Goal: Transaction & Acquisition: Purchase product/service

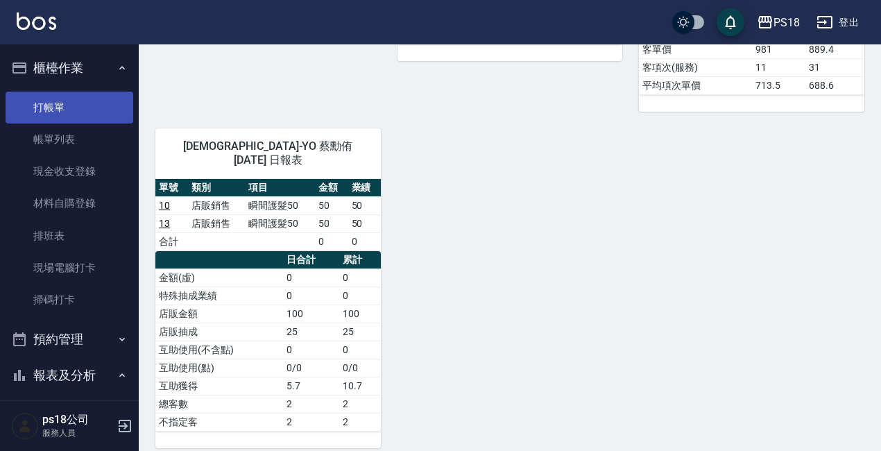
click at [63, 110] on link "打帳單" at bounding box center [70, 108] width 128 height 32
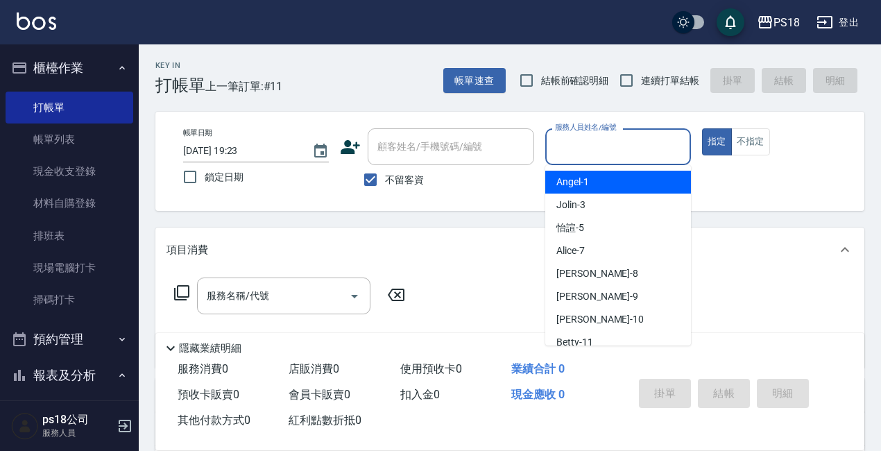
click at [586, 149] on input "服務人員姓名/編號" at bounding box center [617, 147] width 133 height 24
type input "3"
type button "true"
type input "Jolin-3"
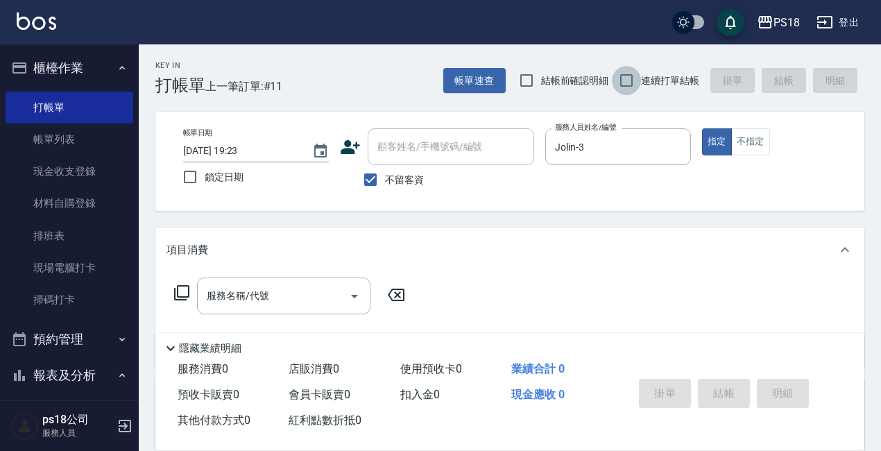
click at [623, 76] on input "連續打單結帳" at bounding box center [626, 80] width 29 height 29
checkbox input "true"
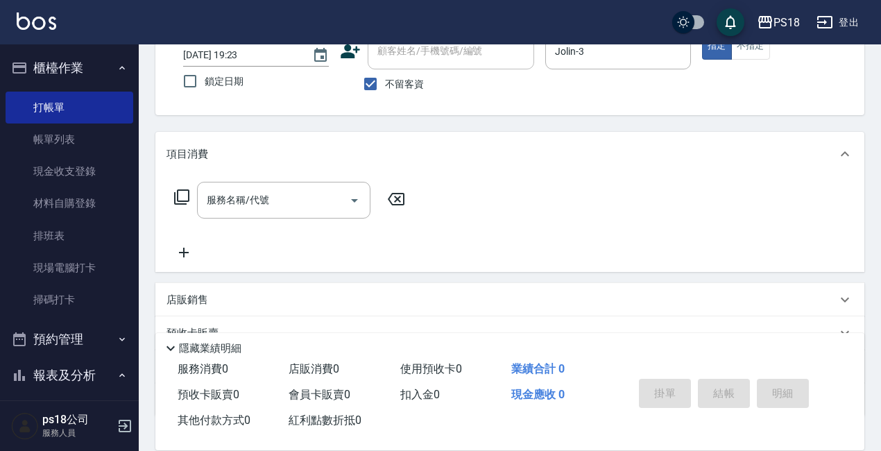
scroll to position [194, 0]
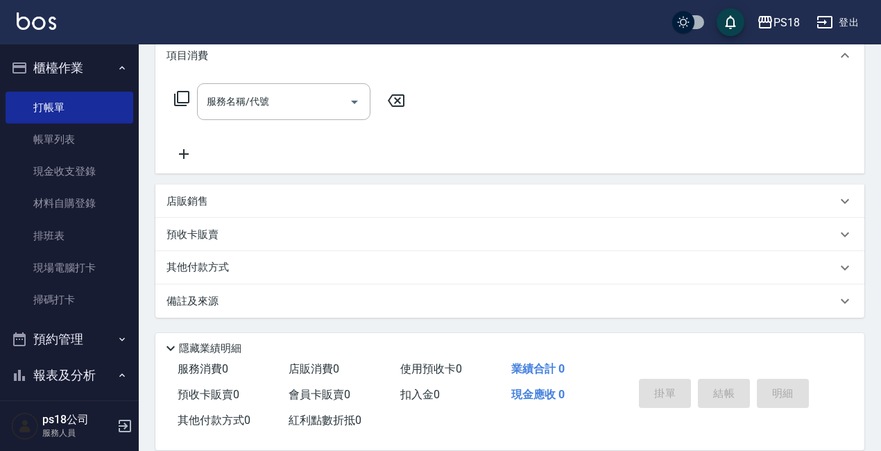
click at [200, 198] on p "店販銷售" at bounding box center [187, 201] width 42 height 15
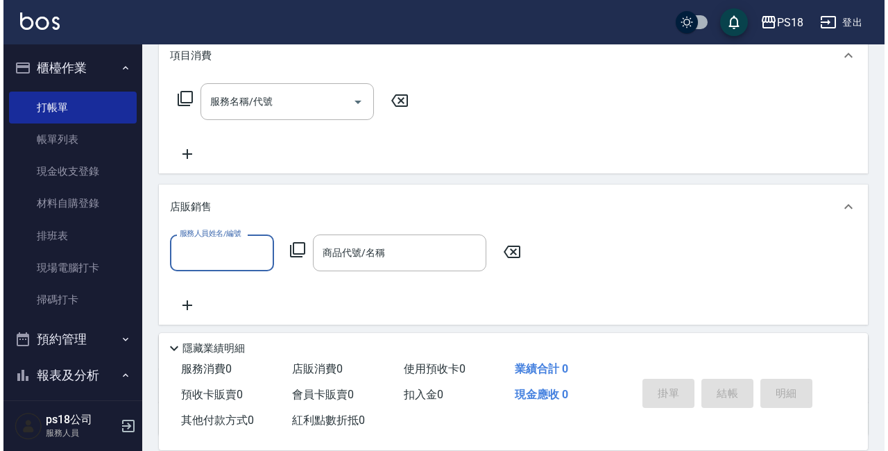
scroll to position [0, 0]
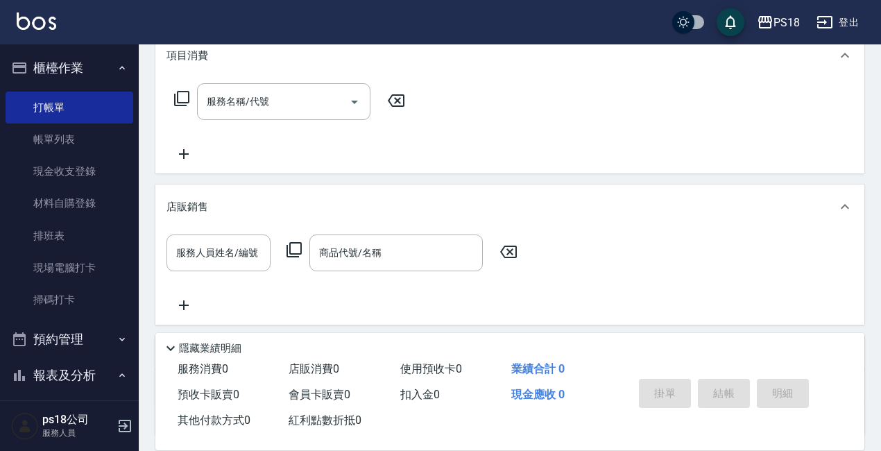
click at [295, 247] on icon at bounding box center [294, 249] width 17 height 17
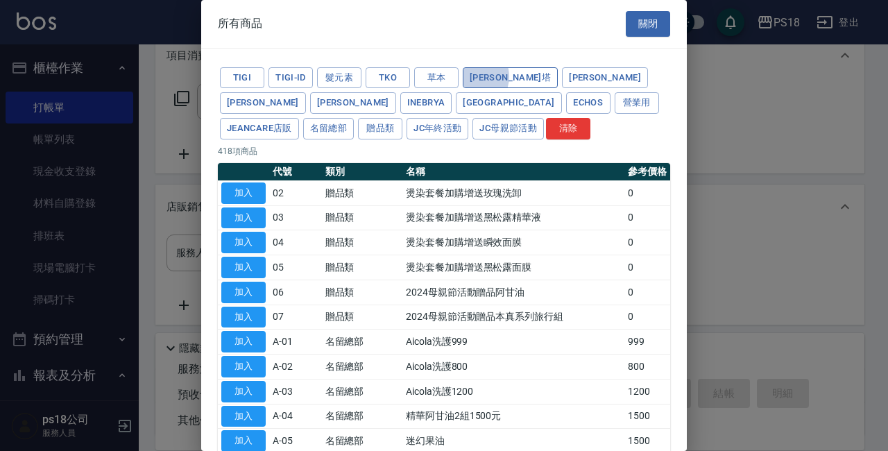
click at [470, 76] on button "[PERSON_NAME]塔" at bounding box center [509, 77] width 95 height 21
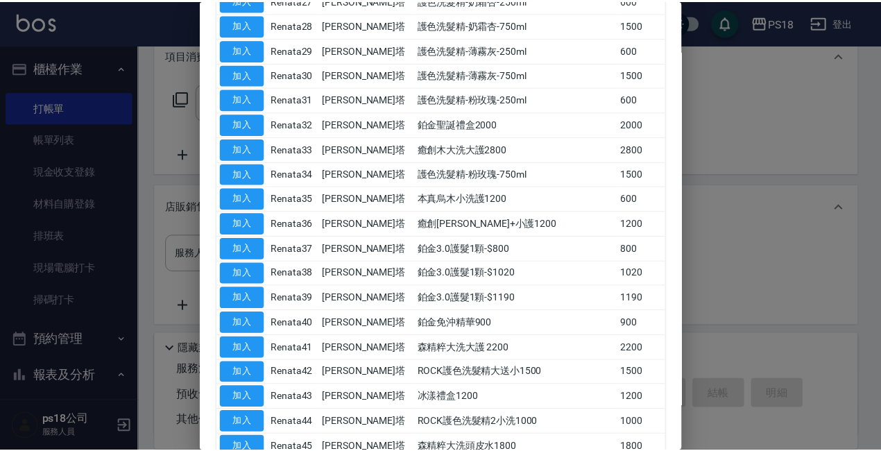
scroll to position [901, 0]
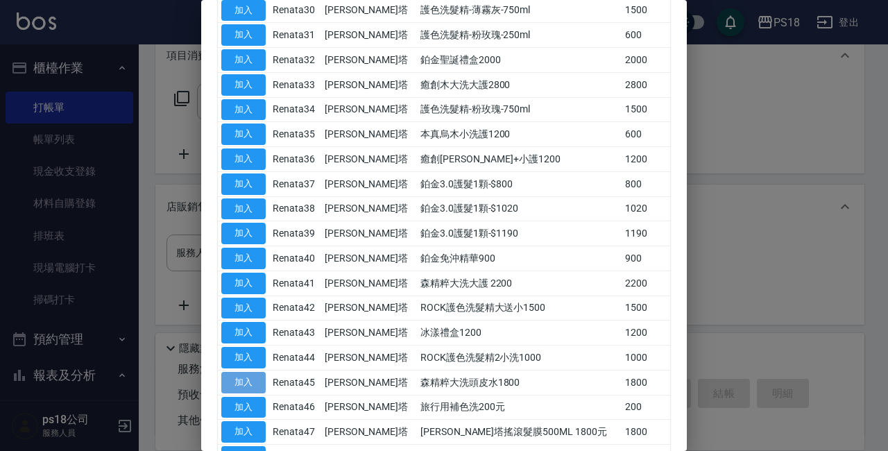
click at [252, 376] on button "加入" at bounding box center [243, 382] width 44 height 21
type input "森精粹大洗頭皮水1800"
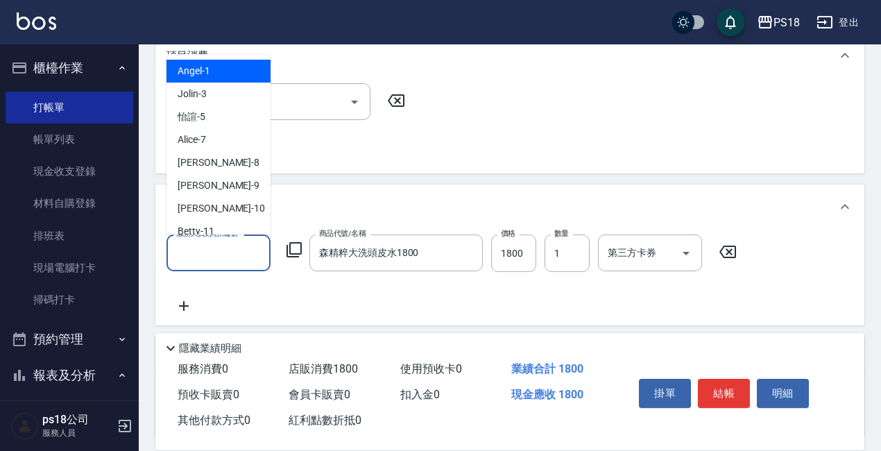
drag, startPoint x: 180, startPoint y: 257, endPoint x: 167, endPoint y: 257, distance: 13.2
click at [180, 256] on input "服務人員姓名/編號" at bounding box center [219, 253] width 92 height 24
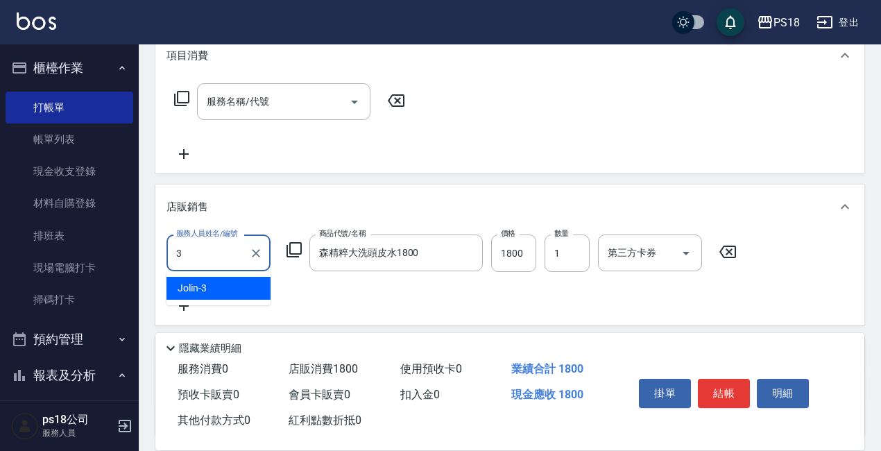
type input "Jolin-3"
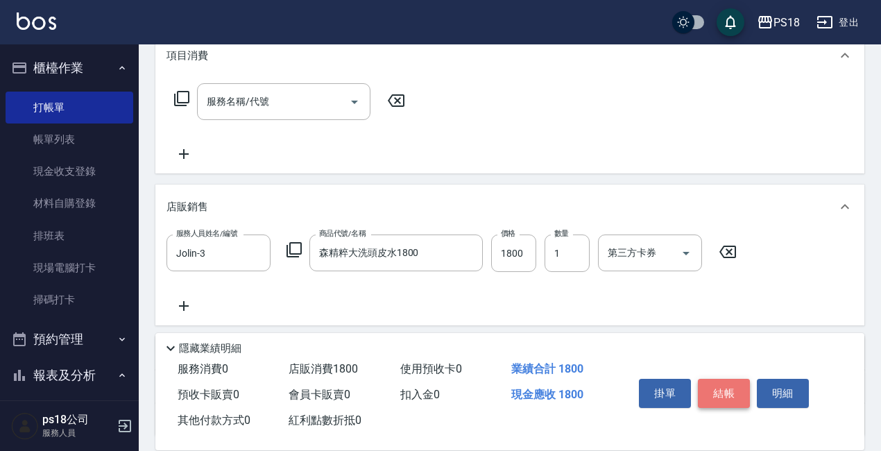
click at [722, 388] on button "結帳" at bounding box center [724, 393] width 52 height 29
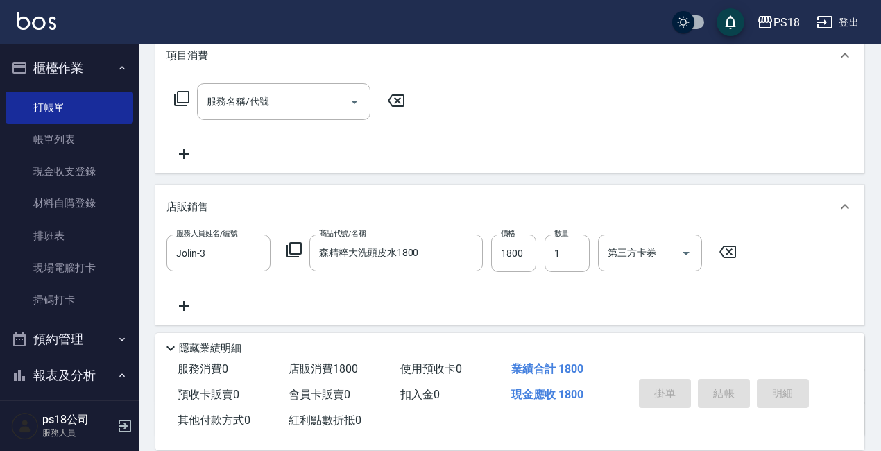
type input "[DATE] 19:24"
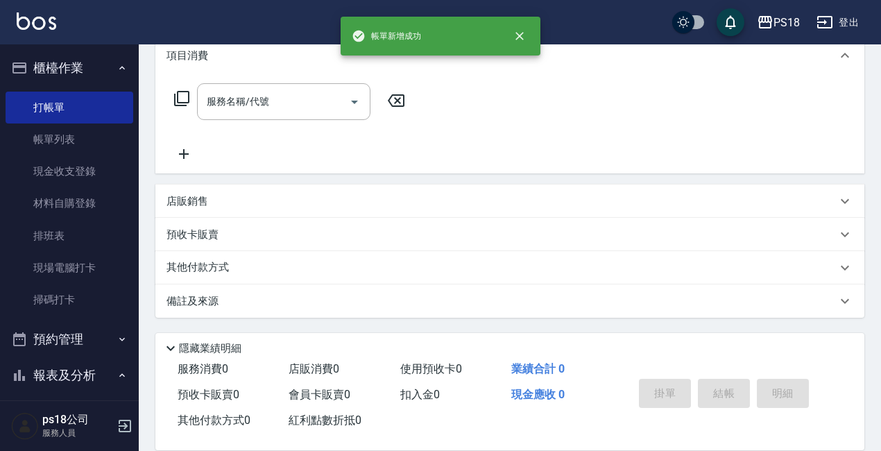
scroll to position [0, 0]
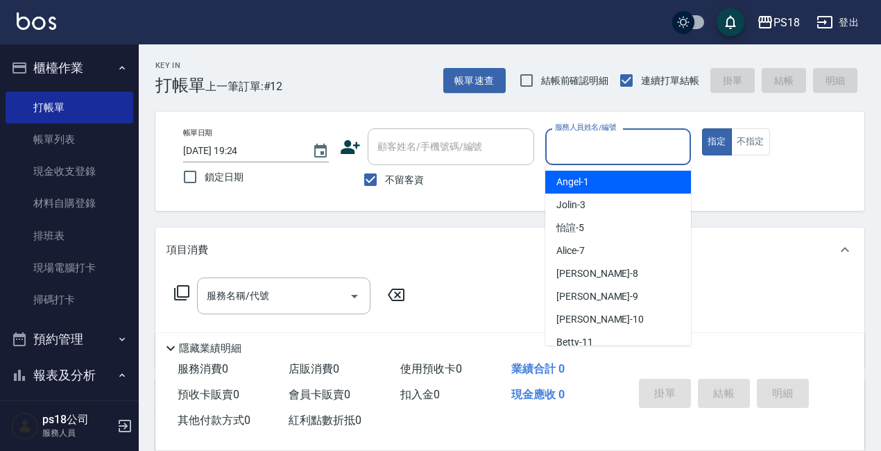
click at [628, 152] on input "服務人員姓名/編號" at bounding box center [617, 147] width 133 height 24
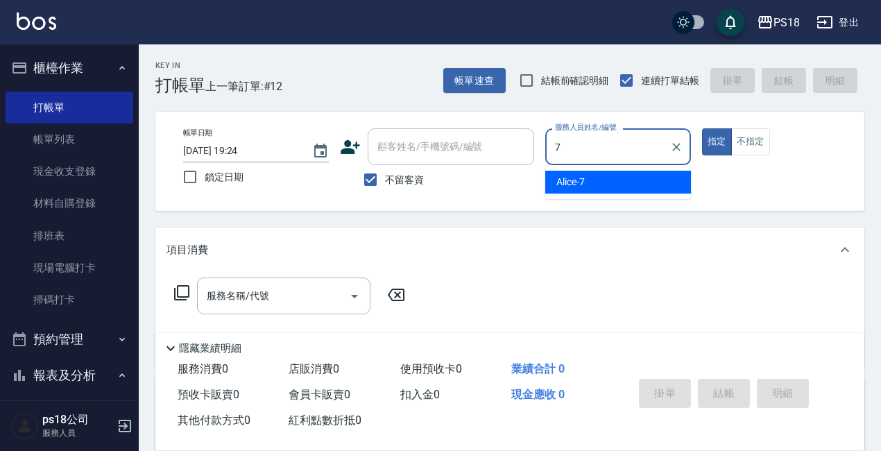
type input "Alice-7"
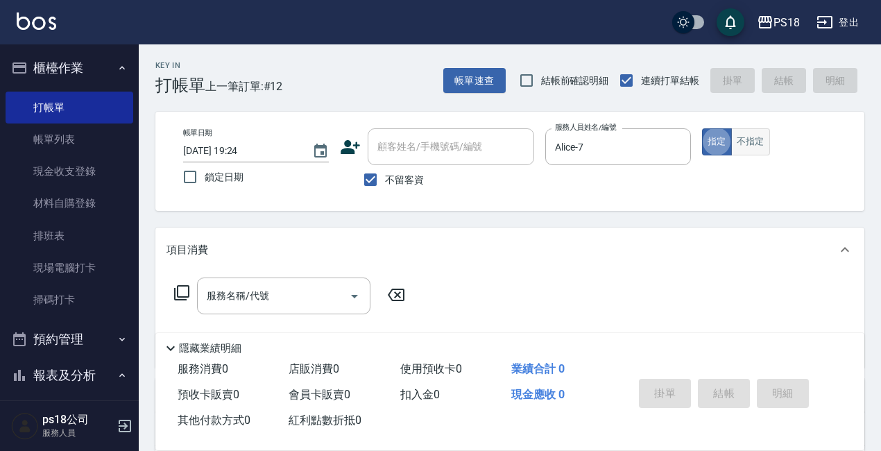
click at [752, 139] on button "不指定" at bounding box center [750, 141] width 39 height 27
click at [178, 293] on icon at bounding box center [181, 292] width 15 height 15
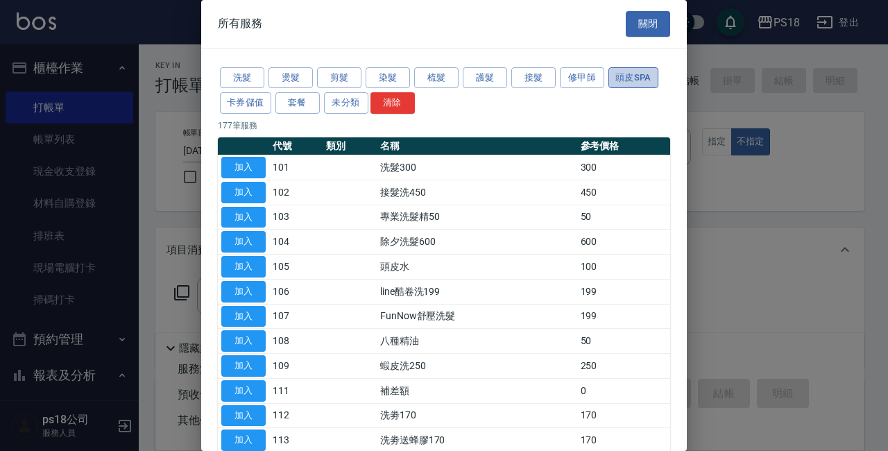
click at [623, 80] on button "頭皮SPA" at bounding box center [633, 77] width 50 height 21
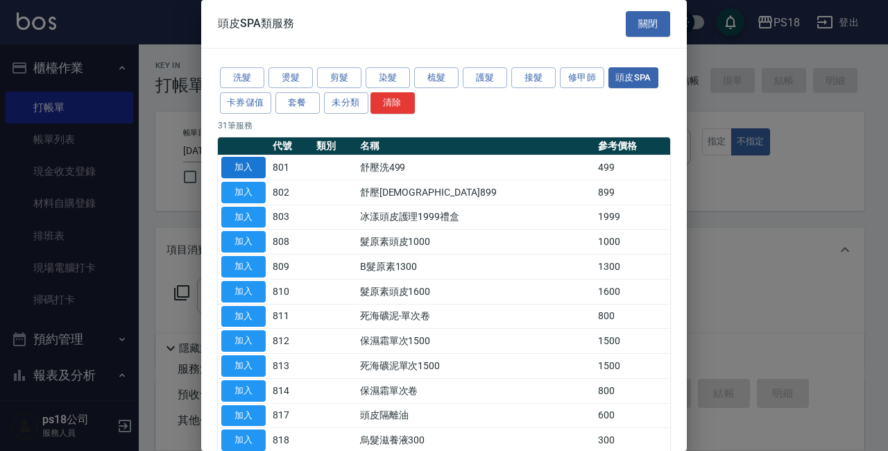
click at [226, 166] on button "加入" at bounding box center [243, 167] width 44 height 21
type input "舒壓洗499(801)"
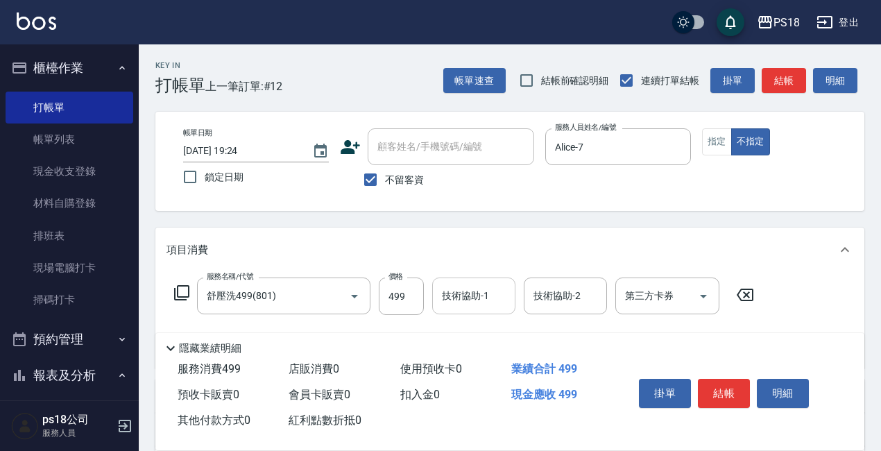
click at [469, 296] on input "技術協助-1" at bounding box center [473, 296] width 71 height 24
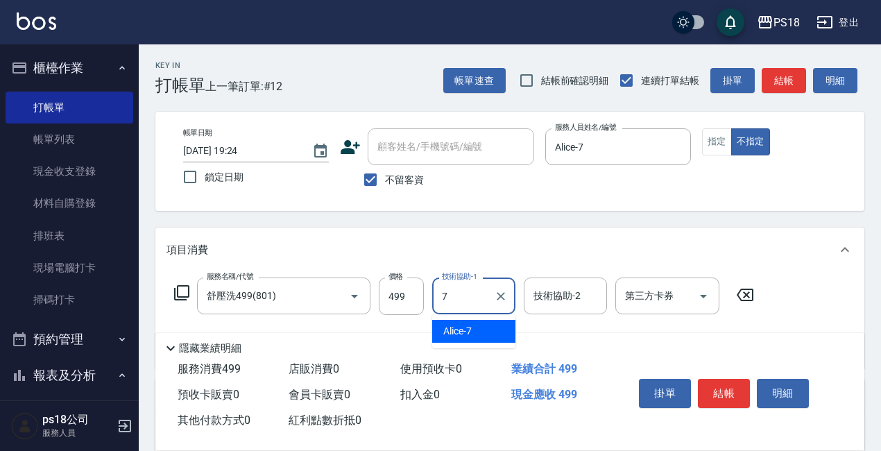
type input "Alice-7"
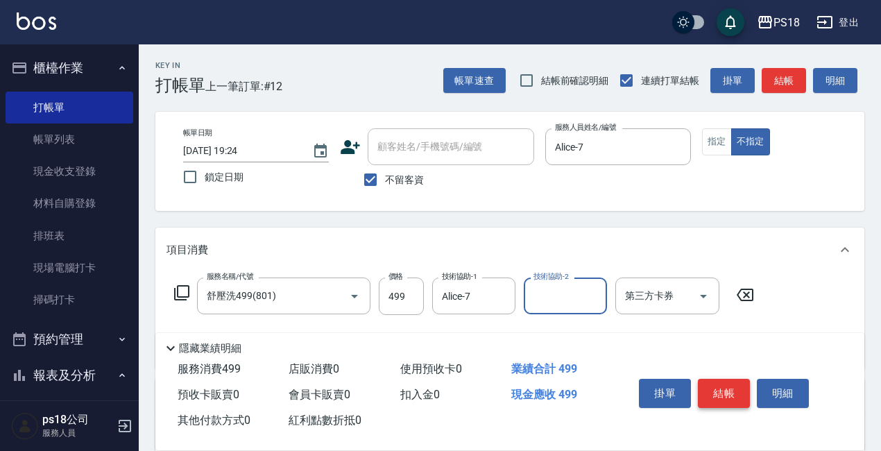
click at [719, 386] on button "結帳" at bounding box center [724, 393] width 52 height 29
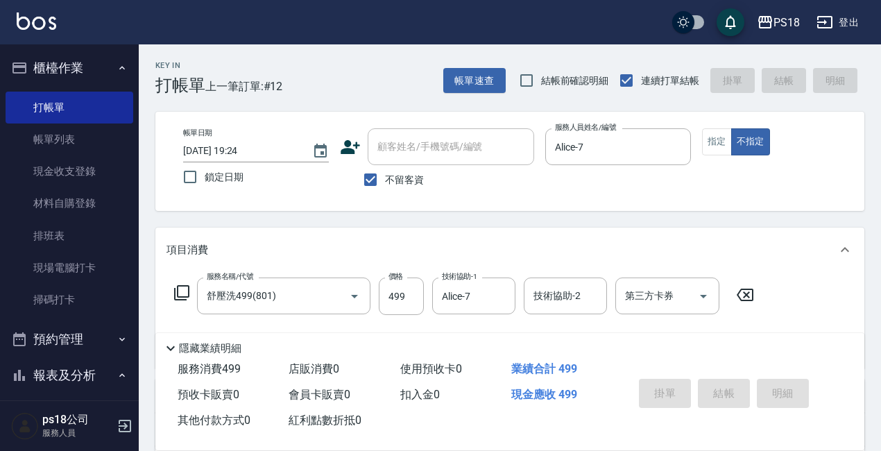
type input "[DATE] 19:25"
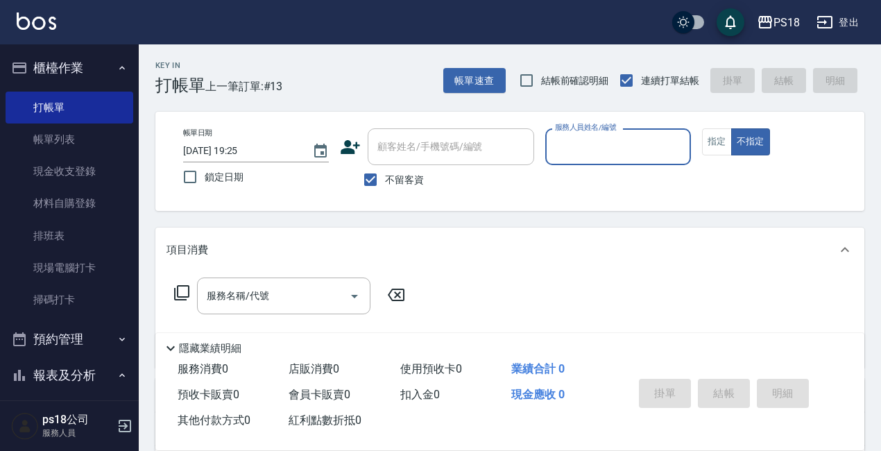
click at [622, 145] on input "服務人員姓名/編號" at bounding box center [617, 147] width 133 height 24
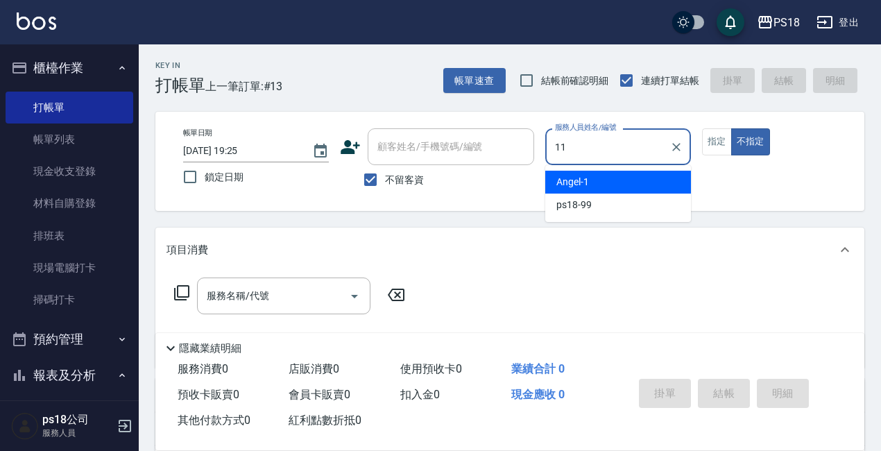
type input "11"
type button "false"
type input "Betty-11"
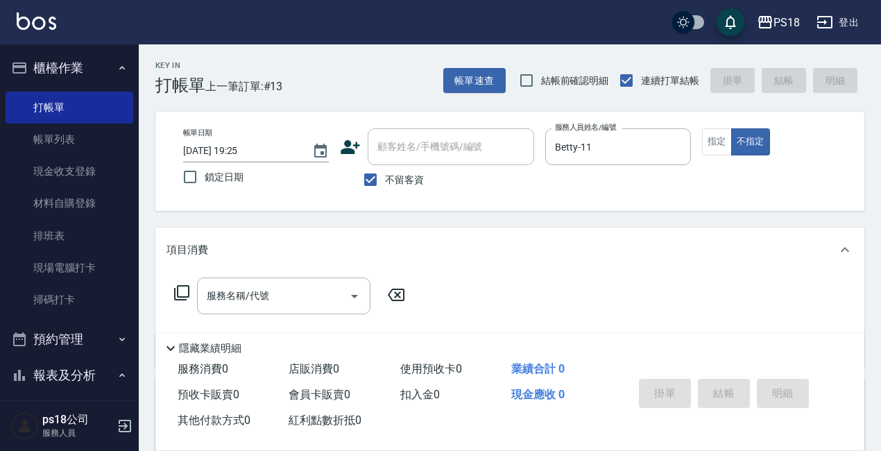
click at [184, 293] on icon at bounding box center [181, 292] width 17 height 17
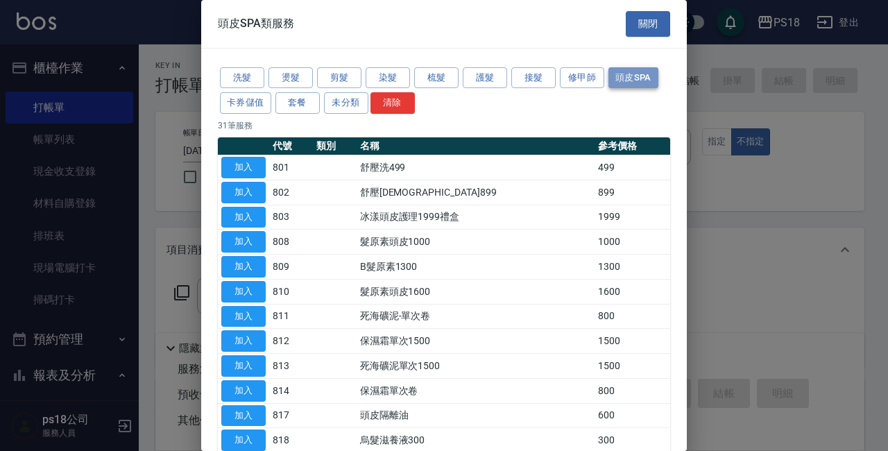
click at [618, 75] on button "頭皮SPA" at bounding box center [633, 77] width 50 height 21
click at [246, 162] on button "加入" at bounding box center [243, 167] width 44 height 21
type input "舒壓洗499(801)"
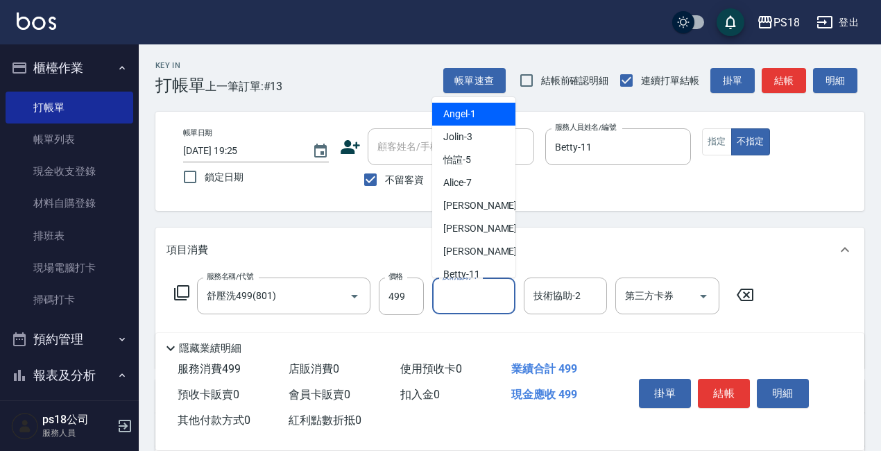
click at [477, 300] on input "技術協助-1" at bounding box center [473, 296] width 71 height 24
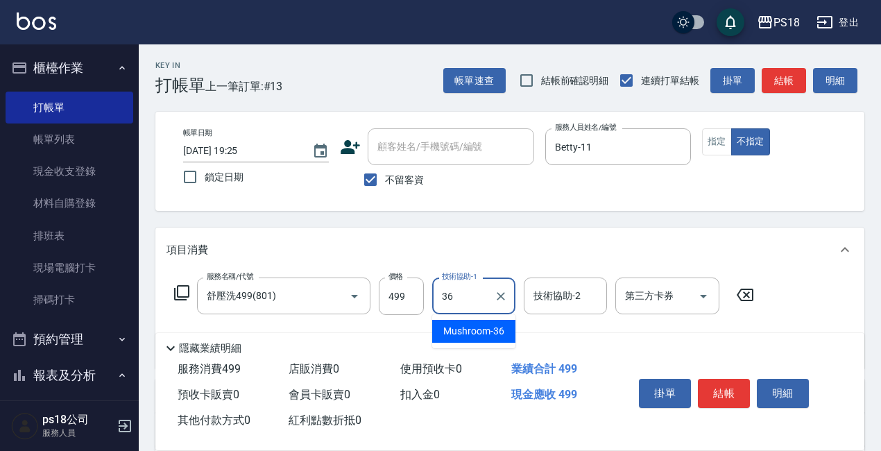
type input "Mushroom-36"
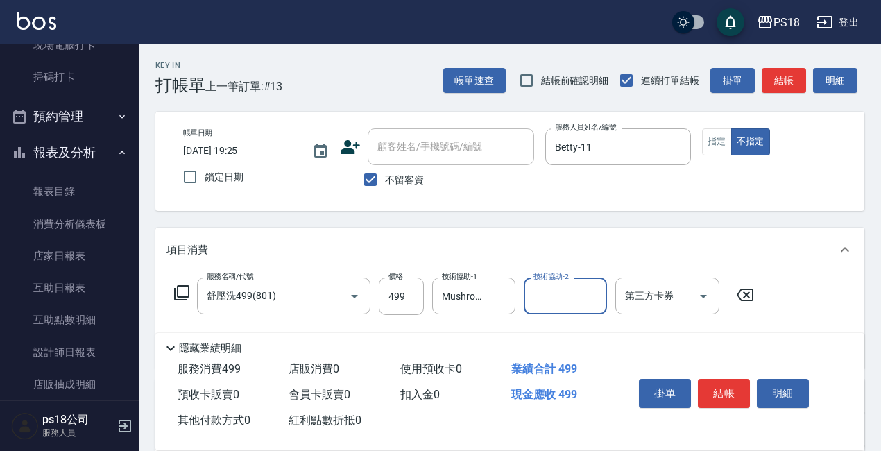
scroll to position [277, 0]
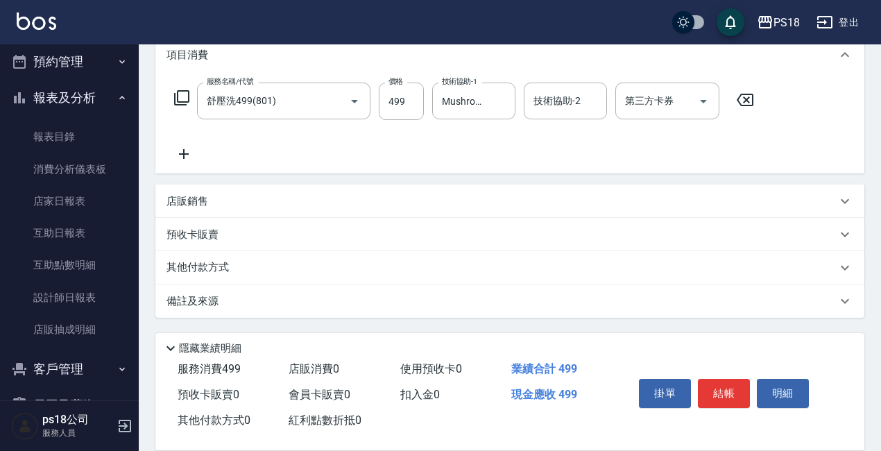
click at [199, 295] on p "備註及來源" at bounding box center [192, 301] width 52 height 15
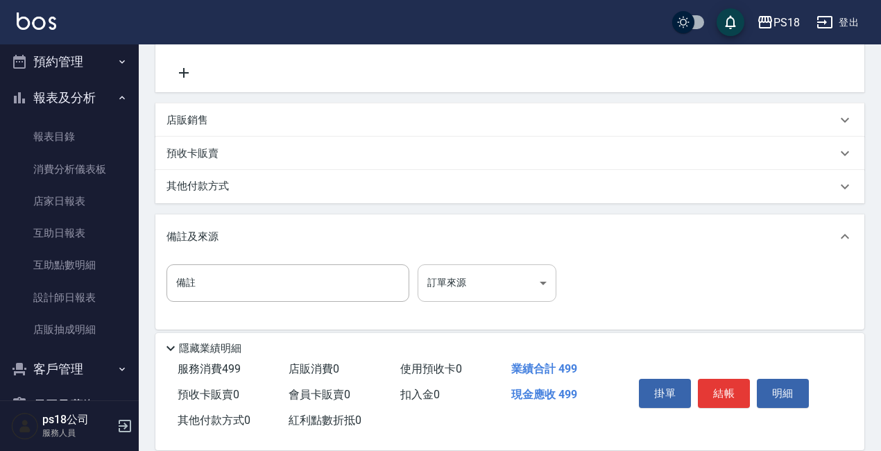
scroll to position [288, 0]
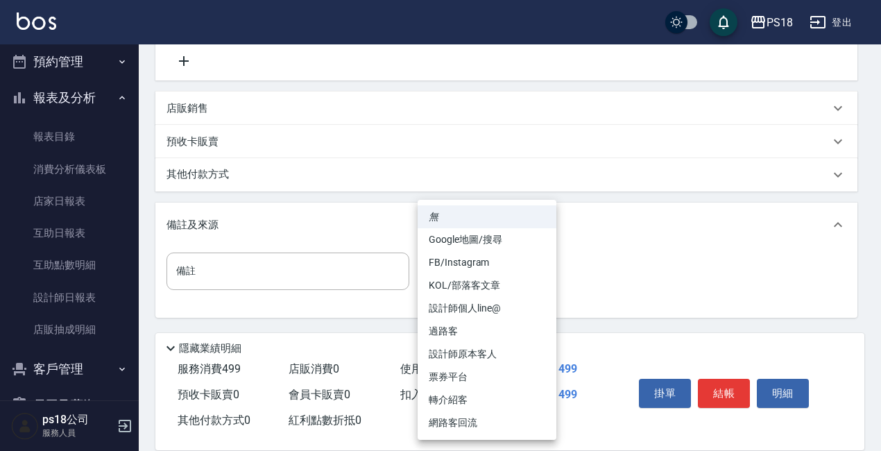
click at [541, 268] on body "PS18 登出 櫃檯作業 打帳單 帳單列表 現金收支登錄 材料自購登錄 排班表 現場電腦打卡 掃碼打卡 預約管理 預約管理 單日預約紀錄 單週預約紀錄 報表及…" at bounding box center [440, 81] width 881 height 738
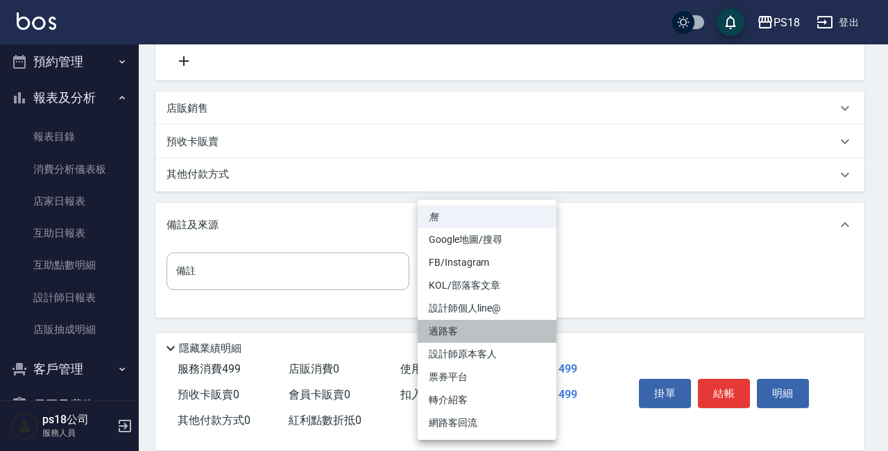
click at [456, 334] on li "過路客" at bounding box center [486, 331] width 139 height 23
type input "過路客"
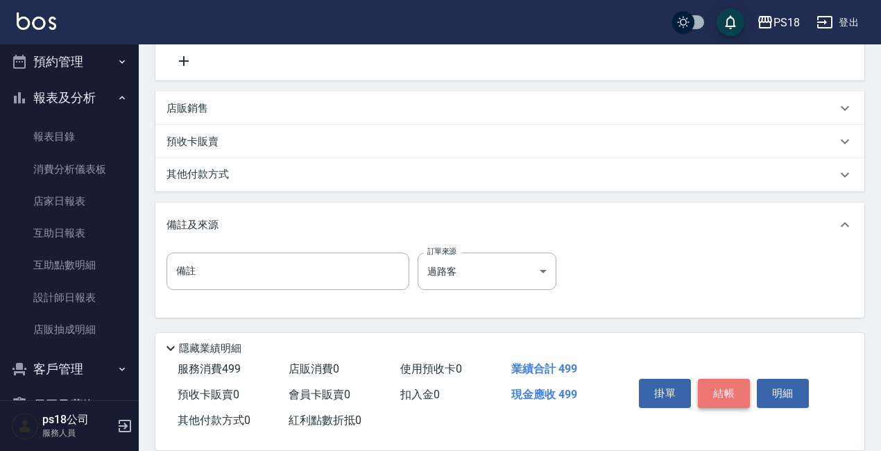
click at [734, 379] on button "結帳" at bounding box center [724, 393] width 52 height 29
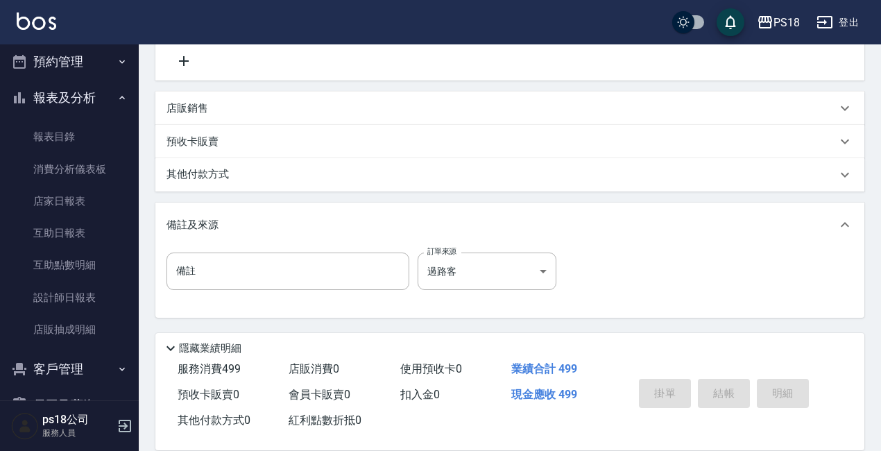
type input "[DATE] 19:26"
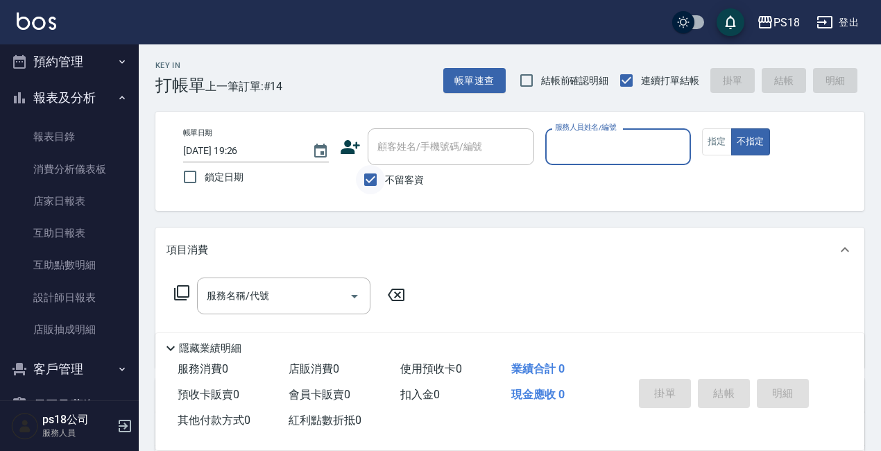
click at [368, 178] on input "不留客資" at bounding box center [370, 179] width 29 height 29
checkbox input "false"
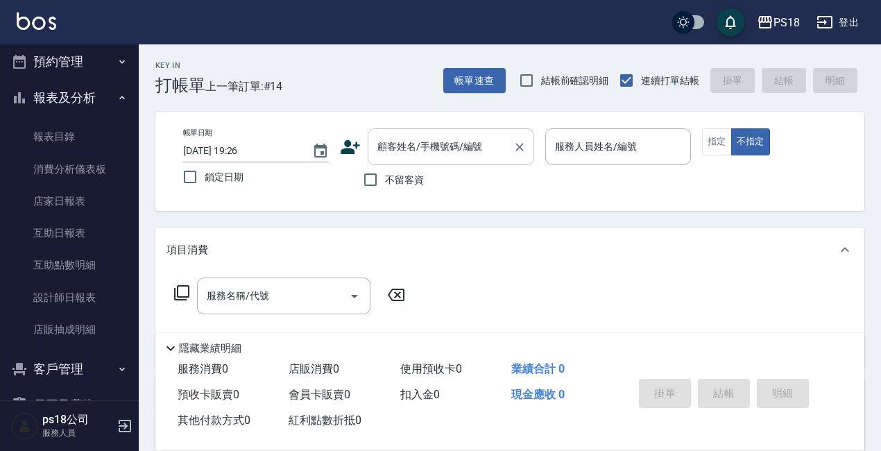
click at [422, 151] on input "顧客姓名/手機號碼/編號" at bounding box center [440, 147] width 133 height 24
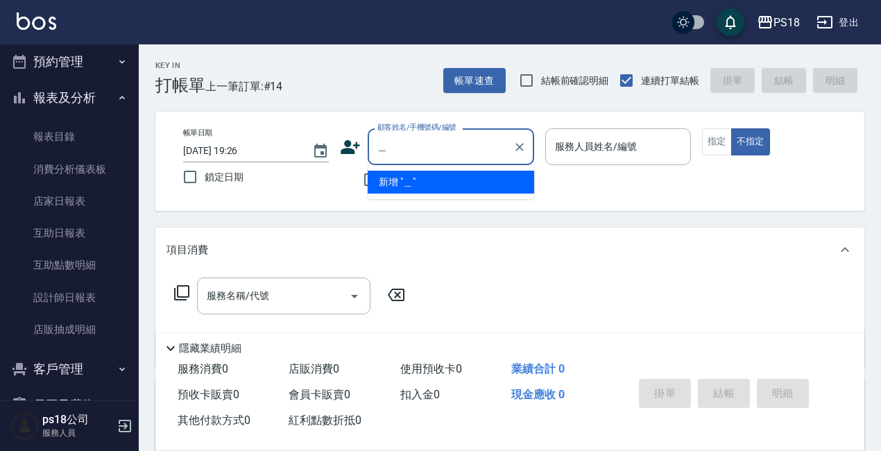
type input "思"
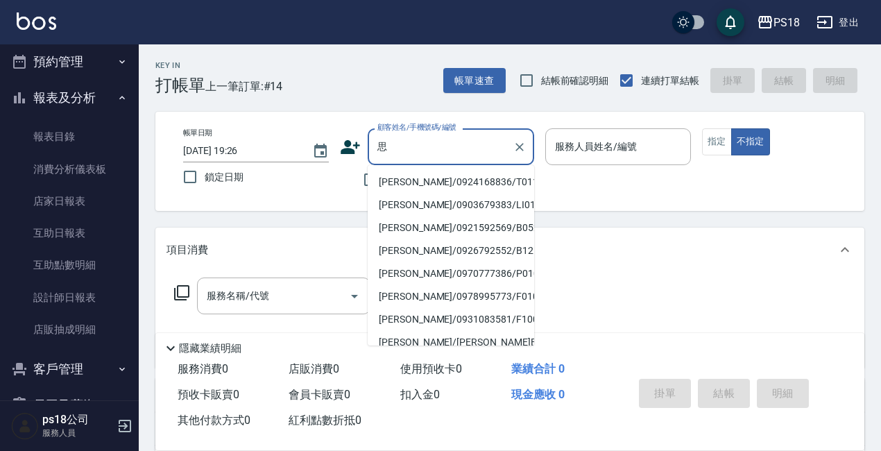
click at [460, 136] on input "思" at bounding box center [440, 147] width 133 height 24
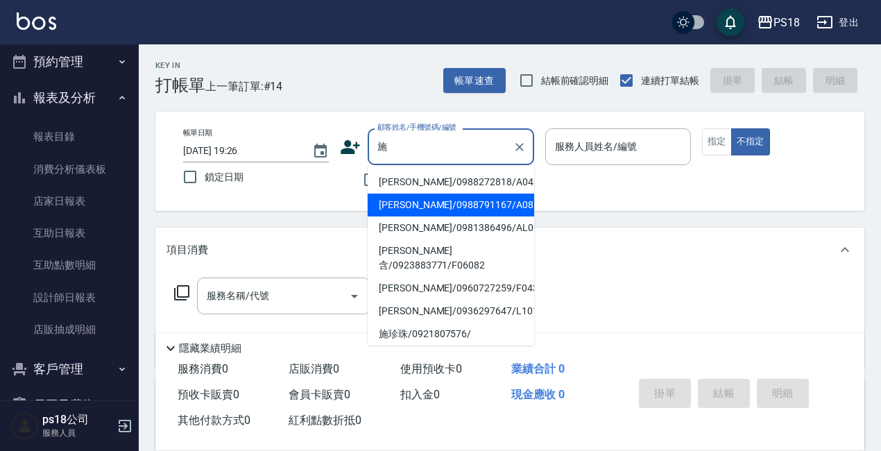
click at [420, 209] on li "[PERSON_NAME]/0988791167/A081911" at bounding box center [450, 204] width 166 height 23
type input "[PERSON_NAME]/0988791167/A081911"
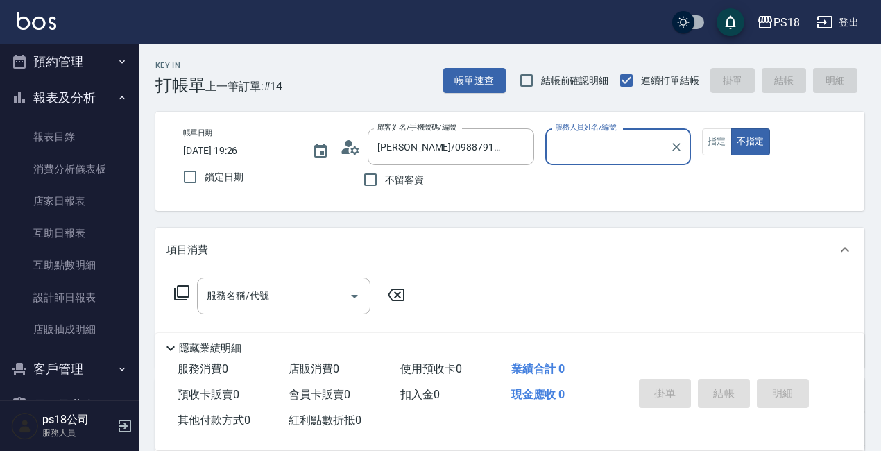
type input "[PERSON_NAME]-1"
drag, startPoint x: 679, startPoint y: 146, endPoint x: 662, endPoint y: 148, distance: 16.9
click at [680, 146] on icon "Clear" at bounding box center [676, 147] width 14 height 14
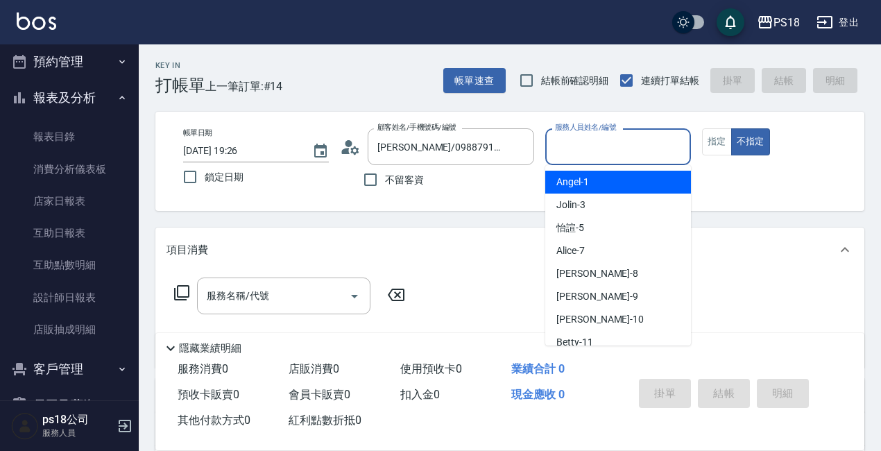
click at [630, 149] on input "服務人員姓名/編號" at bounding box center [617, 147] width 133 height 24
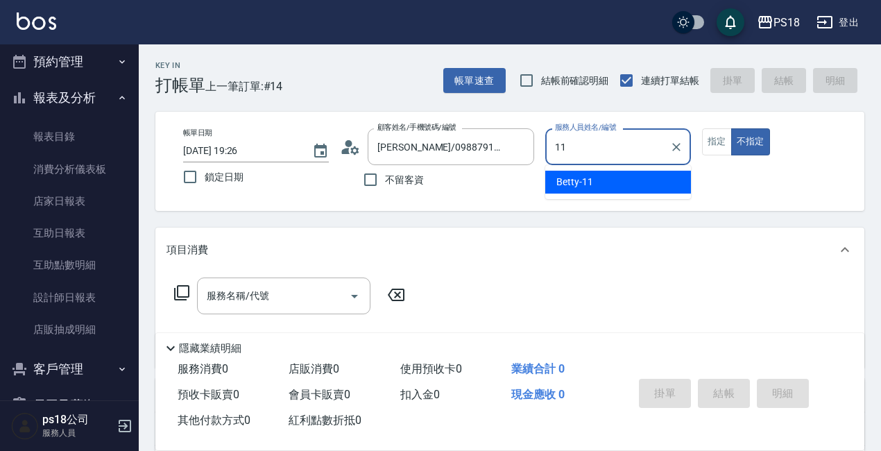
type input "Betty-11"
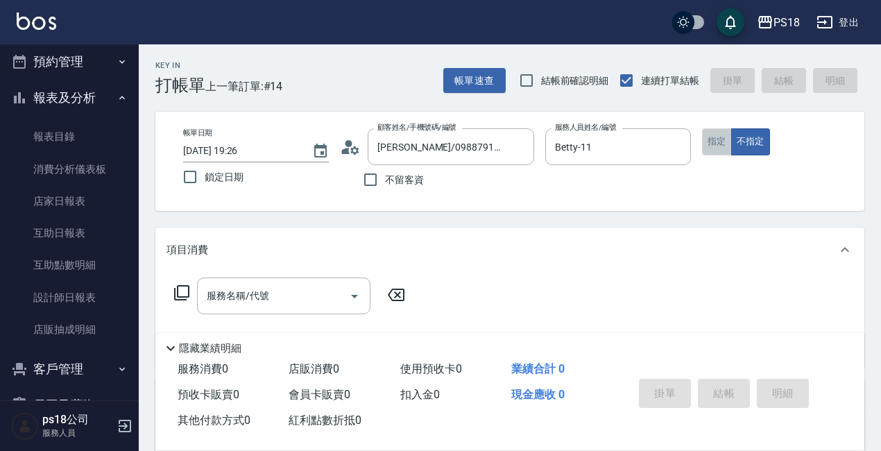
click at [715, 144] on button "指定" at bounding box center [717, 141] width 30 height 27
click at [180, 286] on icon at bounding box center [181, 292] width 15 height 15
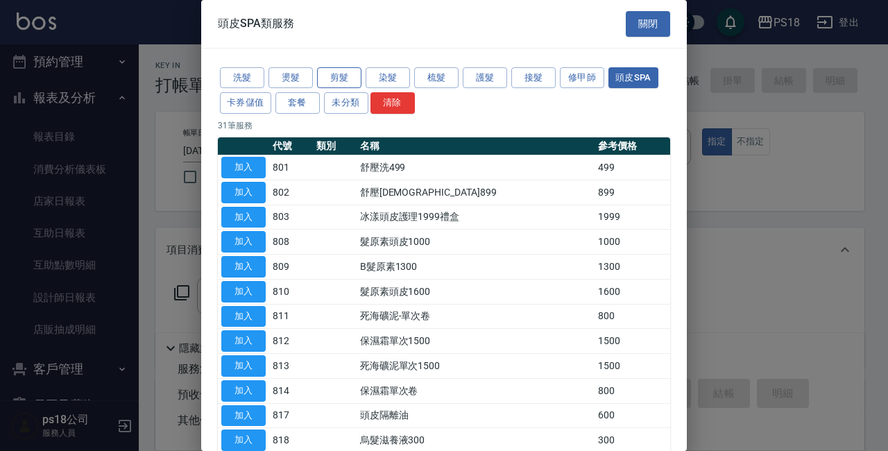
click at [341, 73] on button "剪髮" at bounding box center [339, 77] width 44 height 21
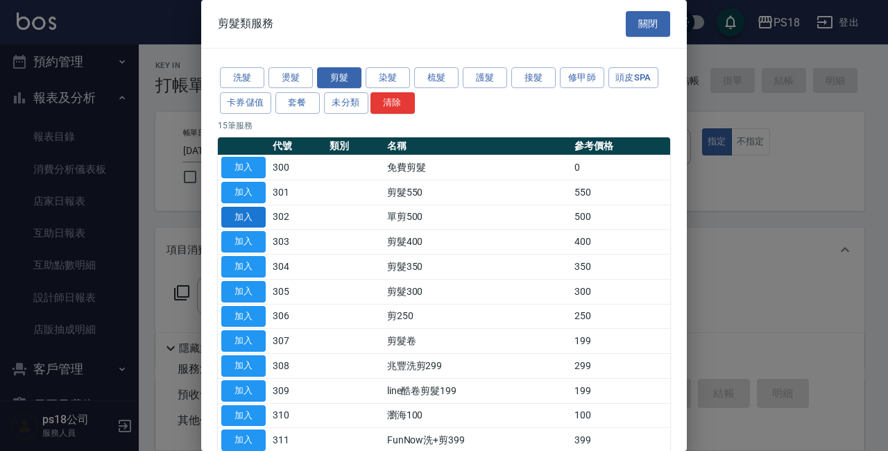
click at [240, 211] on button "加入" at bounding box center [243, 217] width 44 height 21
type input "單剪500(302)"
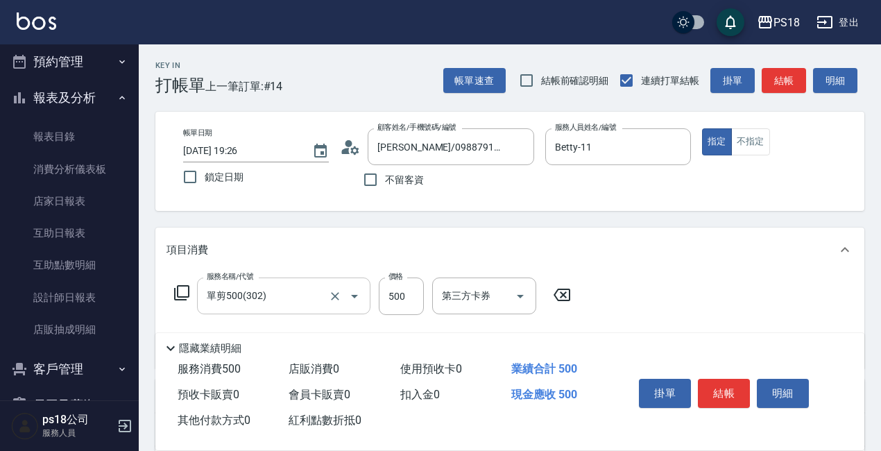
scroll to position [228, 0]
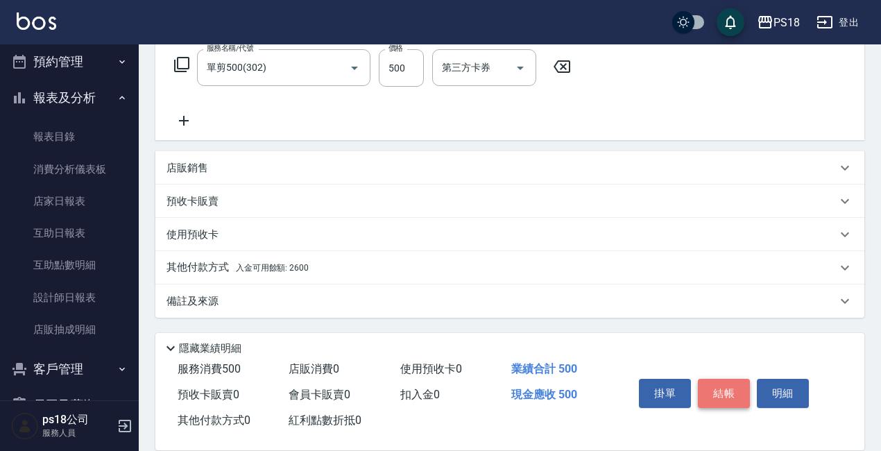
click at [710, 386] on button "結帳" at bounding box center [724, 393] width 52 height 29
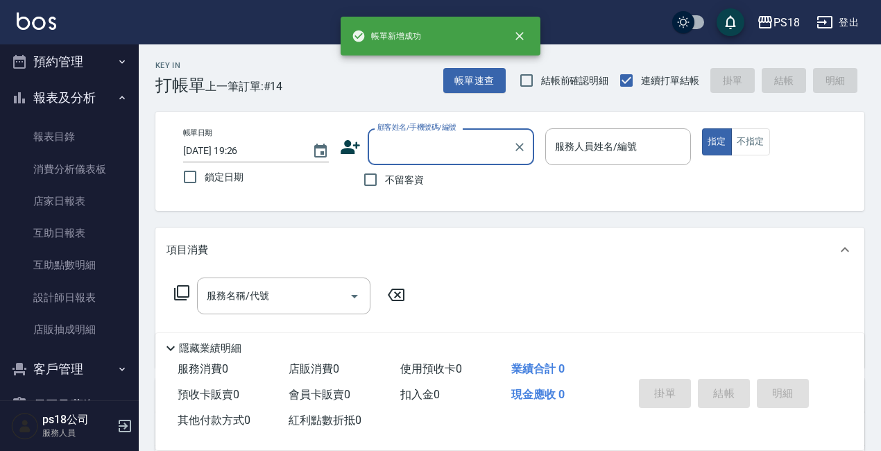
scroll to position [0, 0]
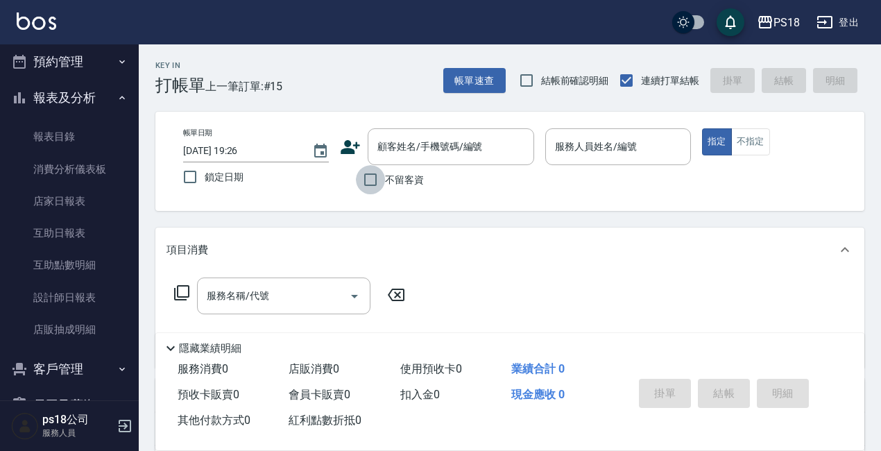
click at [370, 180] on input "不留客資" at bounding box center [370, 179] width 29 height 29
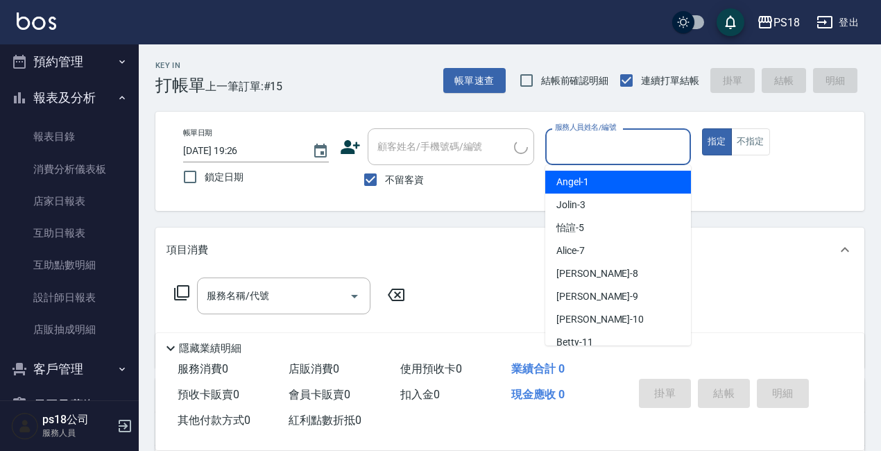
click at [607, 146] on input "服務人員姓名/編號" at bounding box center [617, 147] width 133 height 24
click at [365, 177] on input "不留客資" at bounding box center [370, 179] width 29 height 29
checkbox input "false"
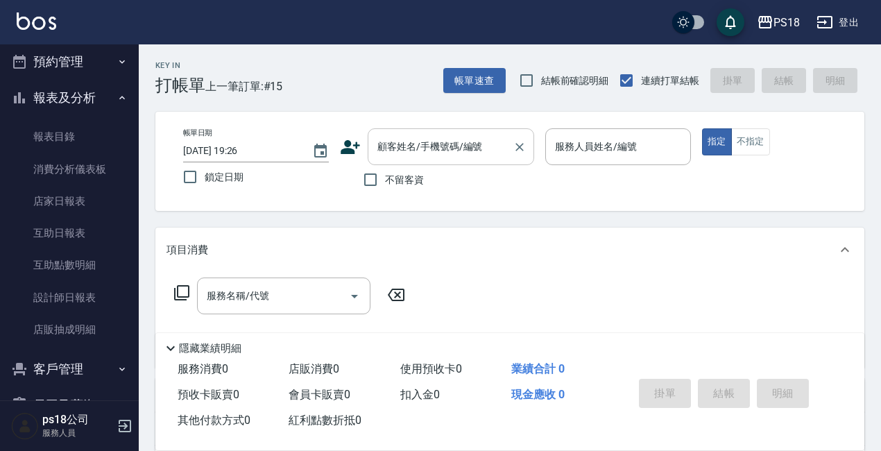
click at [392, 152] on input "顧客姓名/手機號碼/編號" at bounding box center [440, 147] width 133 height 24
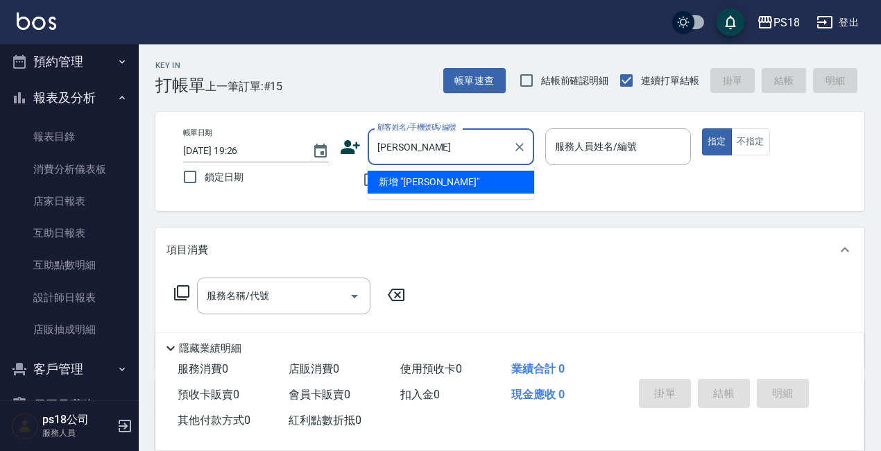
click at [408, 181] on li "新增 "[PERSON_NAME]"" at bounding box center [450, 182] width 166 height 23
type input "[PERSON_NAME]"
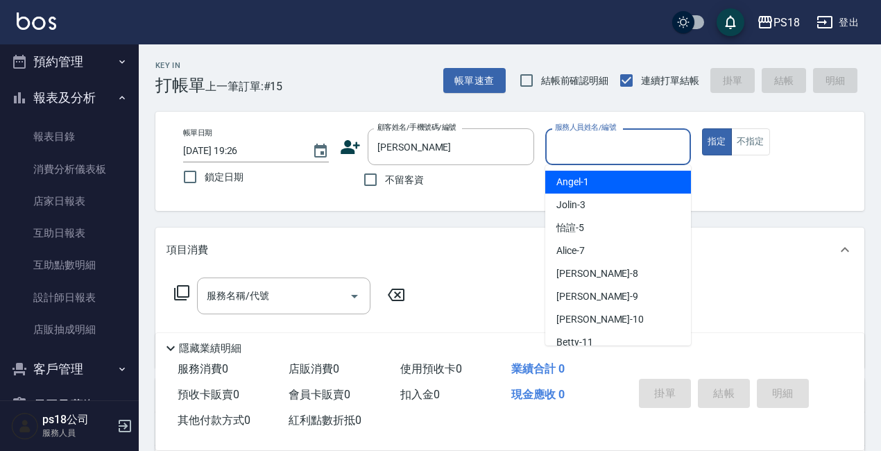
click at [604, 147] on input "服務人員姓名/編號" at bounding box center [617, 147] width 133 height 24
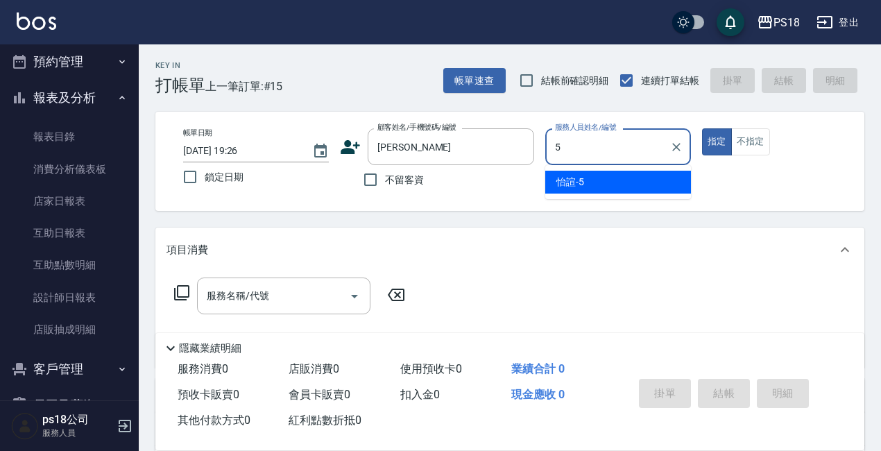
type input "怡諠-5"
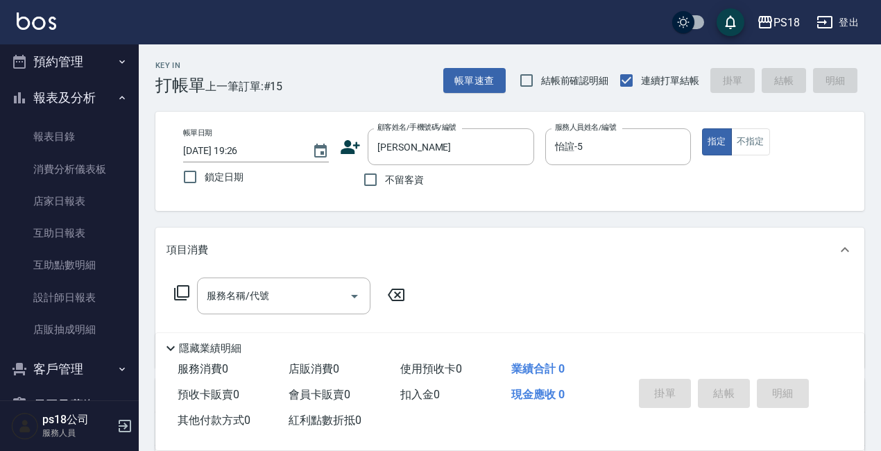
click at [182, 288] on icon at bounding box center [181, 292] width 17 height 17
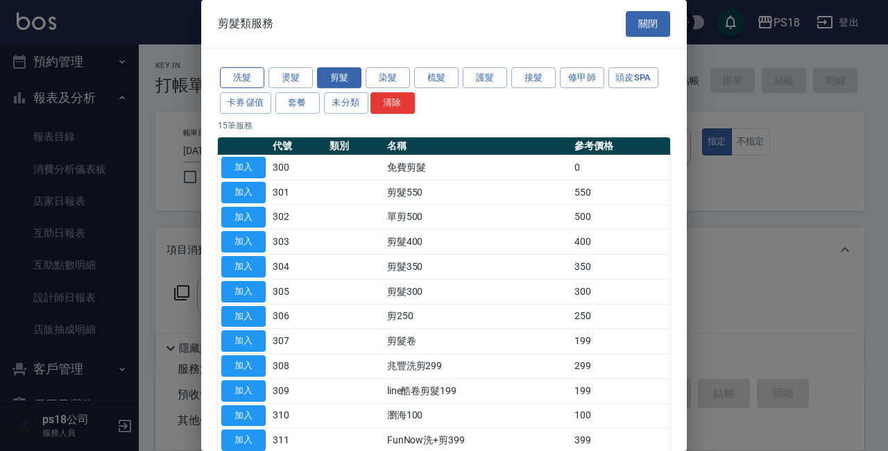
drag, startPoint x: 230, startPoint y: 71, endPoint x: 257, endPoint y: 84, distance: 29.5
click at [230, 70] on button "洗髮" at bounding box center [242, 77] width 44 height 21
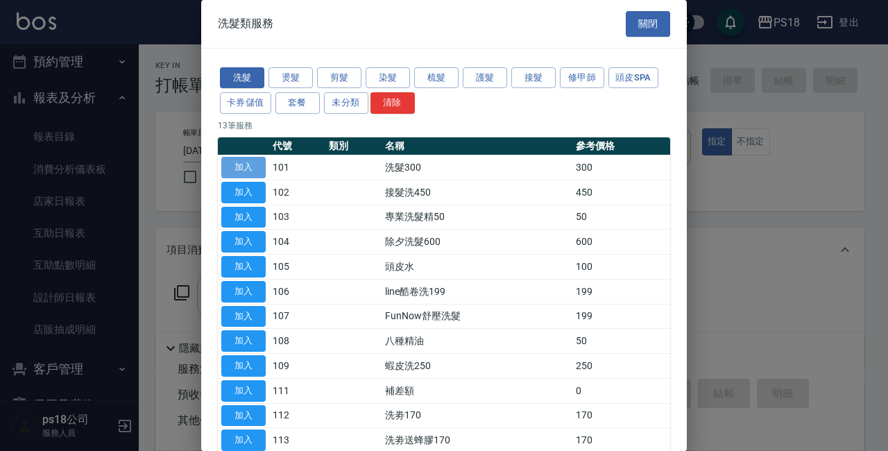
drag, startPoint x: 257, startPoint y: 161, endPoint x: 469, endPoint y: 268, distance: 237.8
click at [256, 161] on button "加入" at bounding box center [243, 167] width 44 height 21
type input "洗髮300(101)"
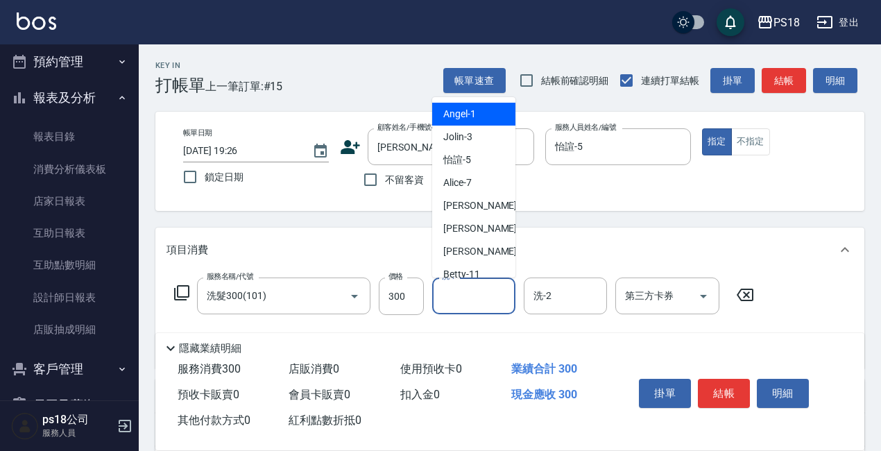
click at [460, 297] on input "洗-1" at bounding box center [473, 296] width 71 height 24
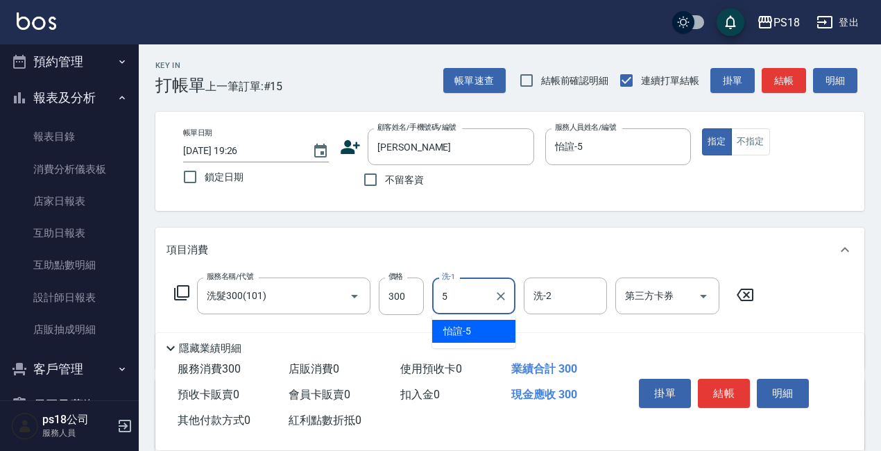
type input "怡諠-5"
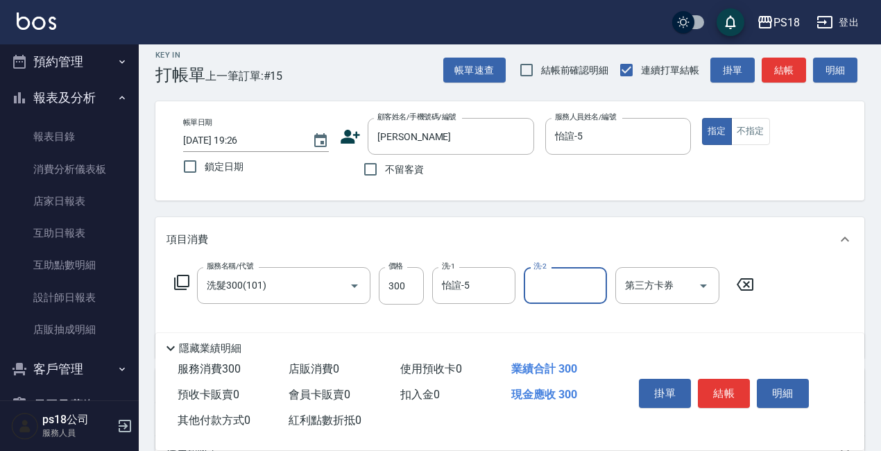
scroll to position [228, 0]
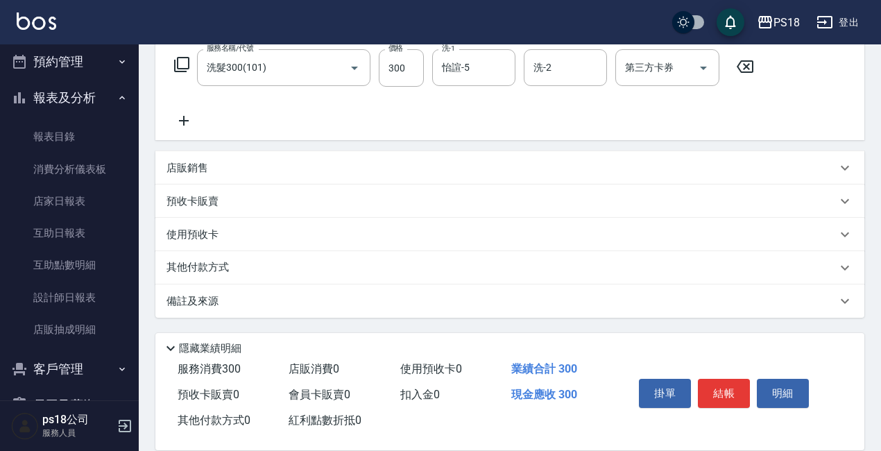
click at [187, 302] on p "備註及來源" at bounding box center [192, 301] width 52 height 15
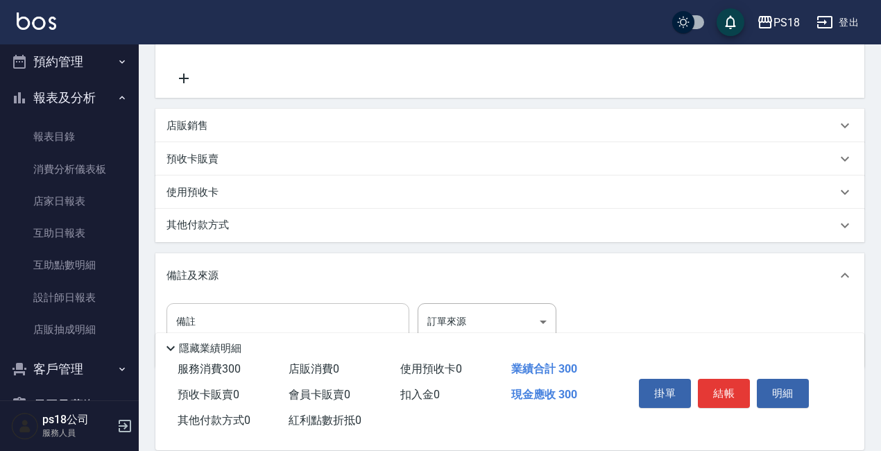
scroll to position [317, 0]
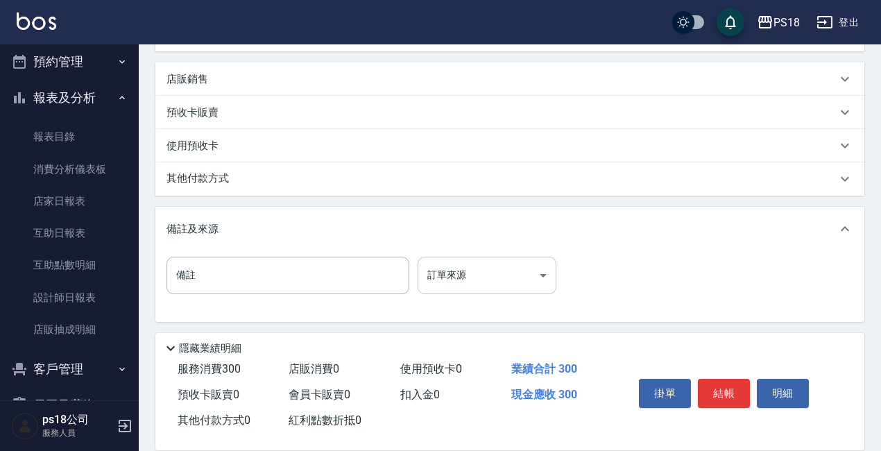
click at [540, 272] on body "PS18 登出 櫃檯作業 打帳單 帳單列表 現金收支登錄 材料自購登錄 排班表 現場電腦打卡 掃碼打卡 預約管理 預約管理 單日預約紀錄 單週預約紀錄 報表及…" at bounding box center [440, 69] width 881 height 772
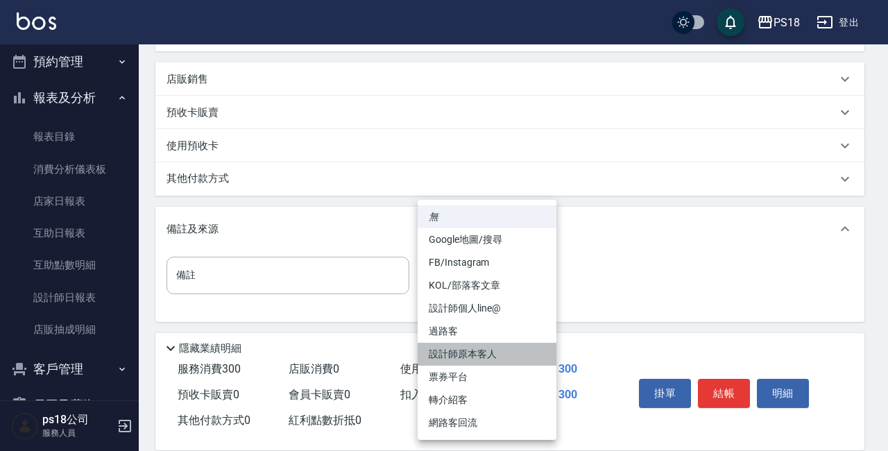
click at [465, 352] on li "設計師原本客人" at bounding box center [486, 354] width 139 height 23
type input "設計師原本客人"
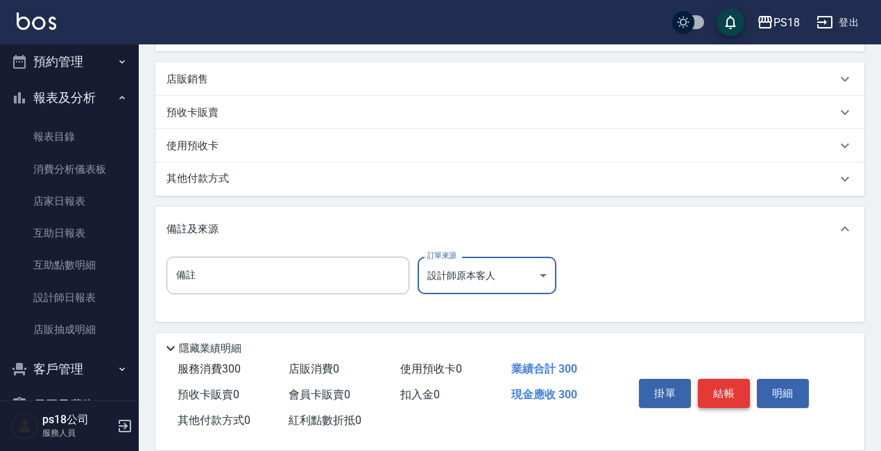
click at [729, 383] on button "結帳" at bounding box center [724, 393] width 52 height 29
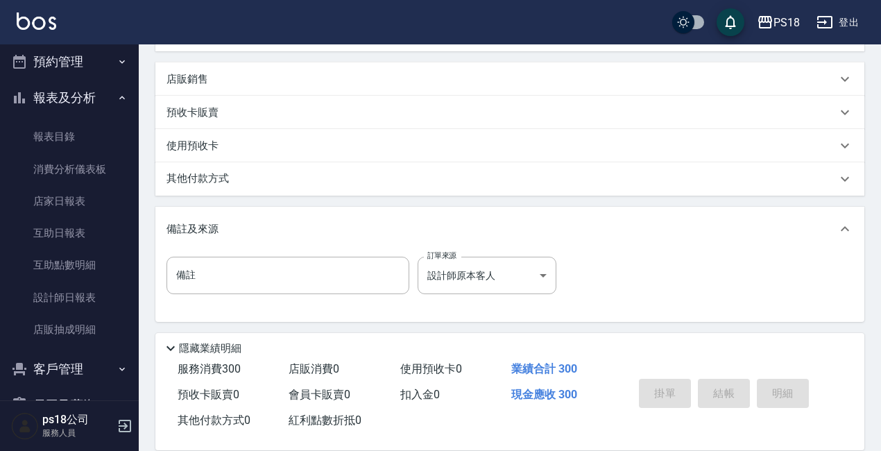
type input "[DATE] 19:27"
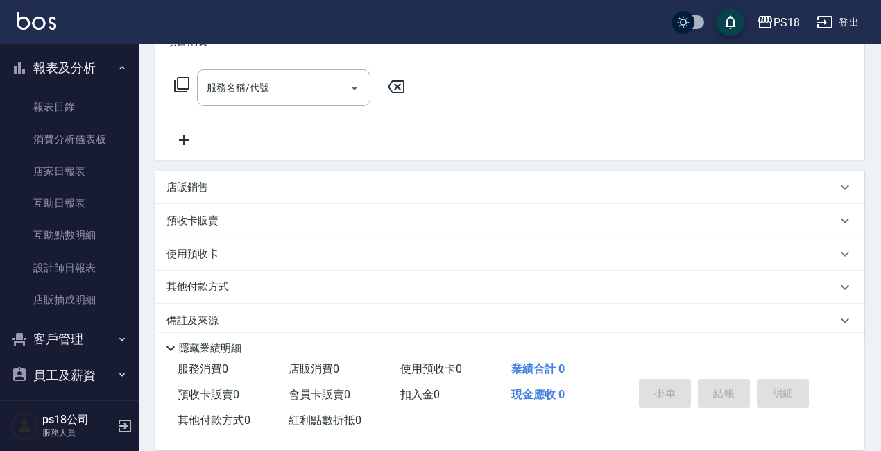
scroll to position [283, 0]
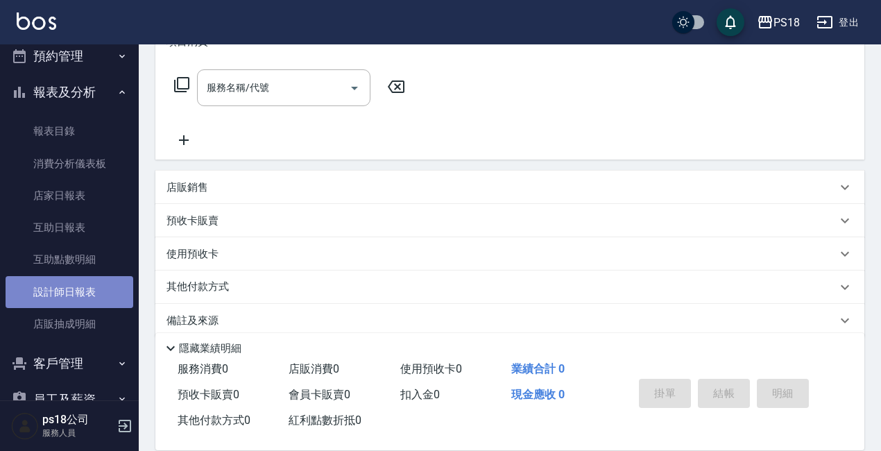
click at [70, 292] on link "設計師日報表" at bounding box center [70, 292] width 128 height 32
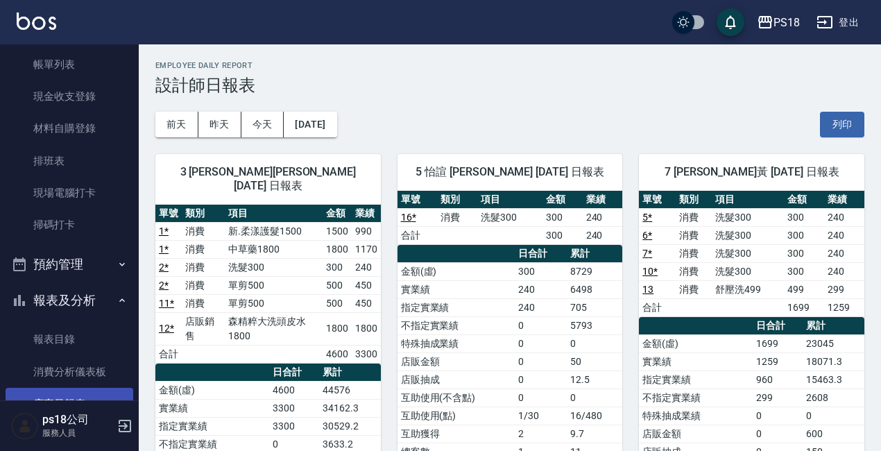
scroll to position [208, 0]
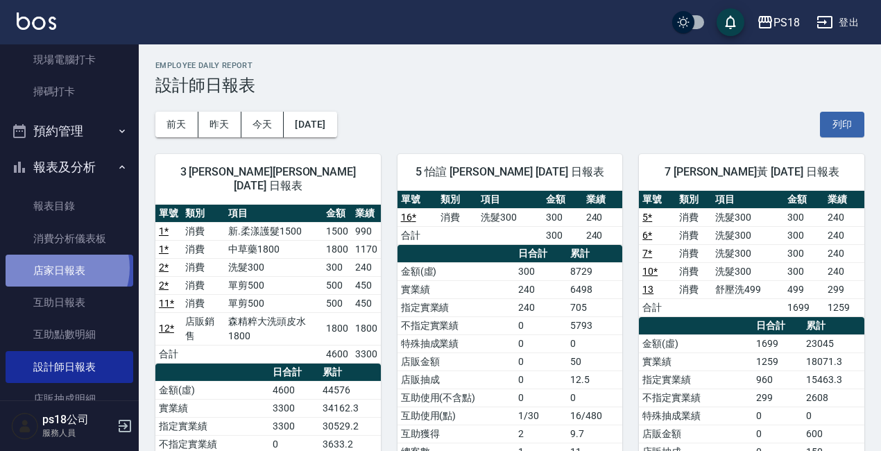
click at [60, 268] on link "店家日報表" at bounding box center [70, 270] width 128 height 32
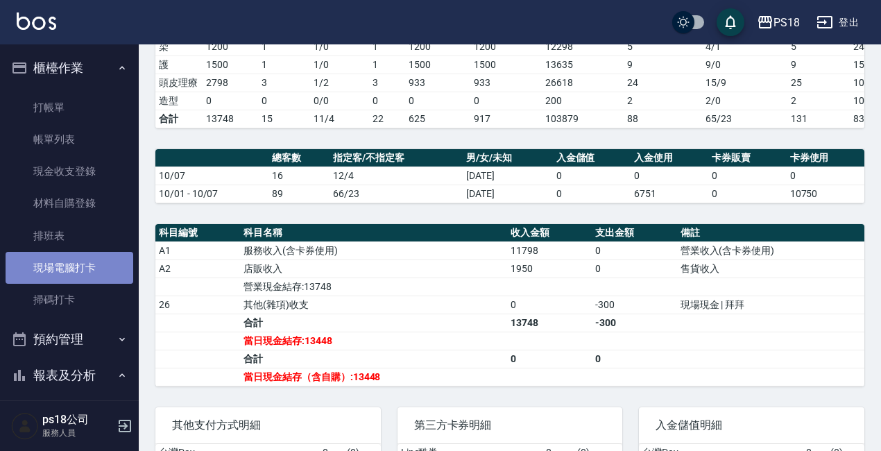
click at [69, 272] on link "現場電腦打卡" at bounding box center [70, 268] width 128 height 32
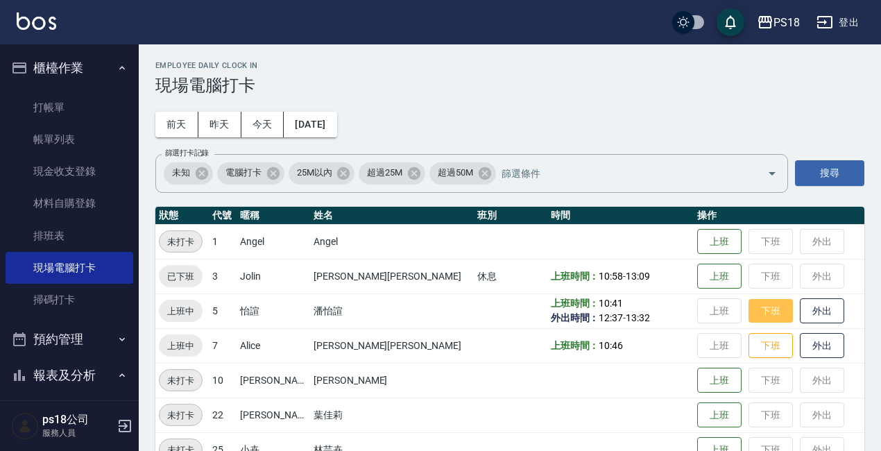
click at [748, 315] on button "下班" at bounding box center [770, 311] width 44 height 24
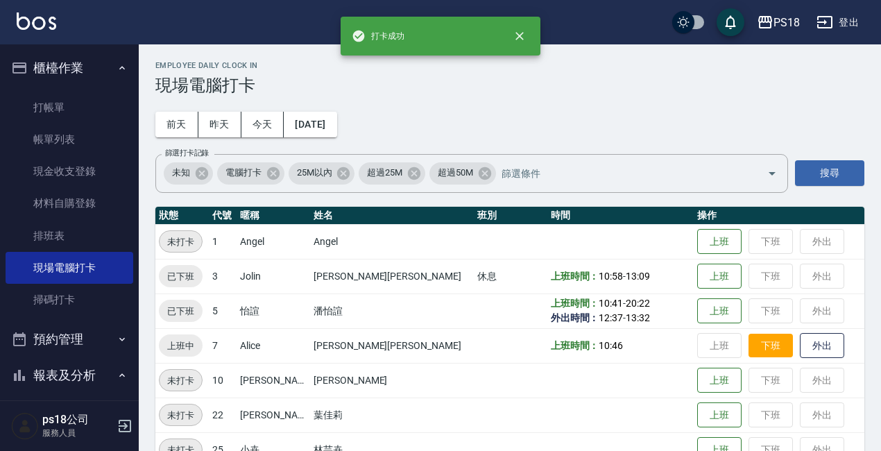
click at [748, 347] on button "下班" at bounding box center [770, 346] width 44 height 24
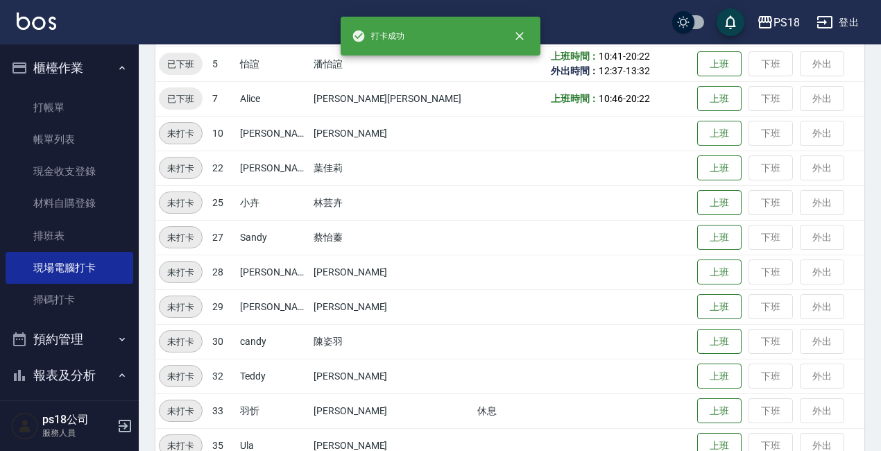
scroll to position [345, 0]
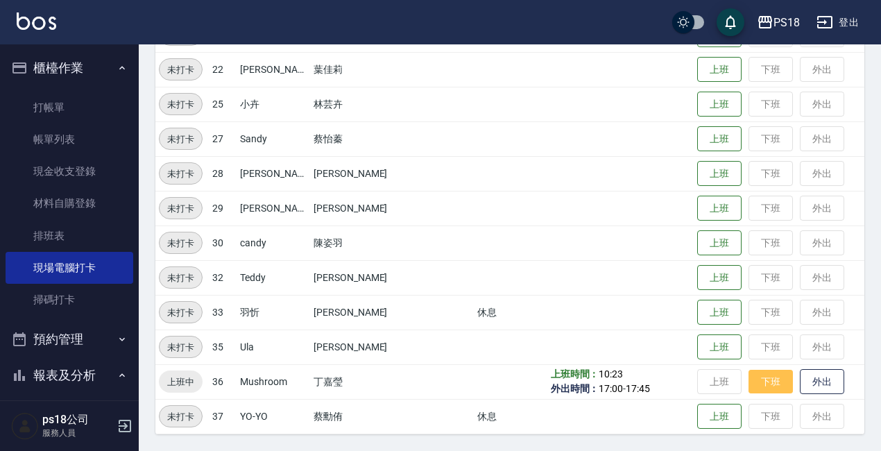
click at [748, 379] on button "下班" at bounding box center [770, 382] width 44 height 24
